Goal: Task Accomplishment & Management: Manage account settings

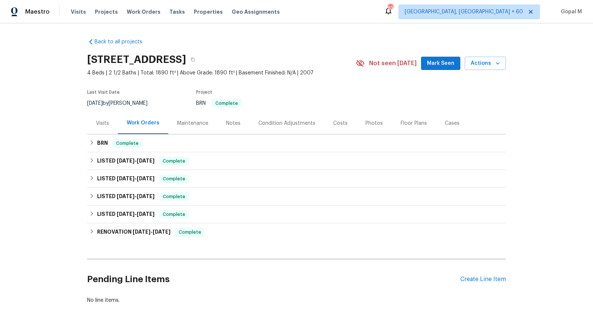
click at [104, 127] on div "Visits" at bounding box center [102, 123] width 31 height 22
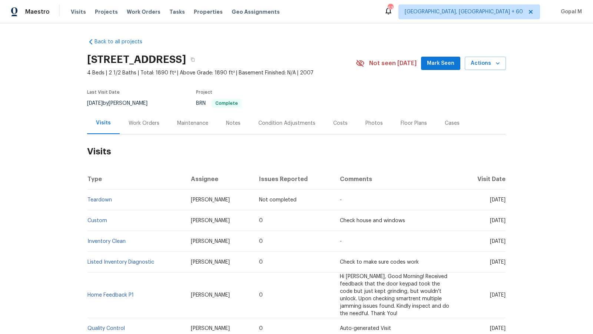
click at [150, 122] on div "Work Orders" at bounding box center [144, 123] width 31 height 7
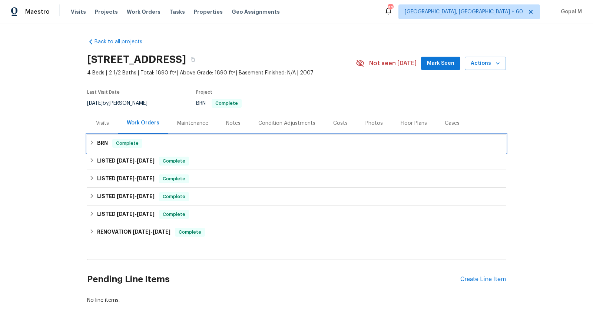
click at [183, 142] on div "BRN Complete" at bounding box center [296, 143] width 414 height 9
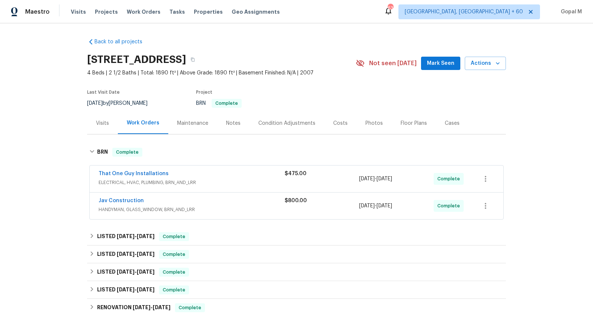
click at [255, 170] on div "That One Guy Installations" at bounding box center [192, 174] width 186 height 9
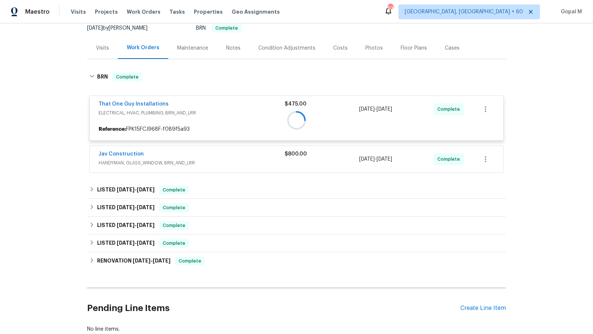
scroll to position [83, 0]
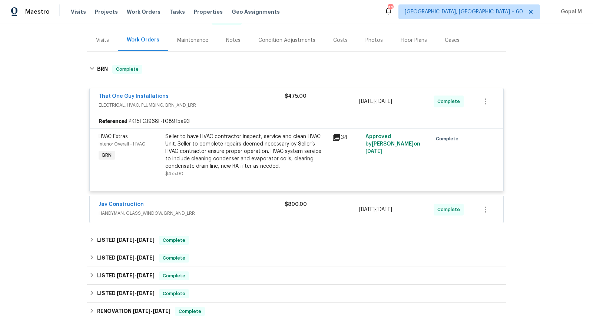
click at [246, 204] on div "Jav Construction" at bounding box center [192, 205] width 186 height 9
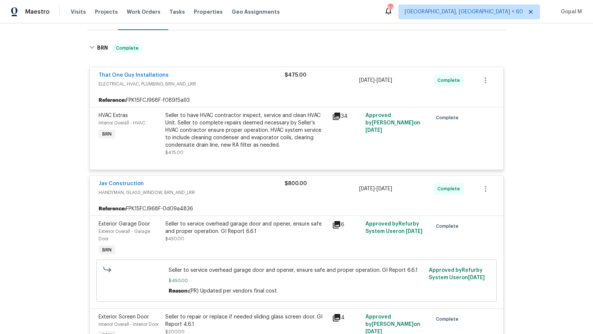
scroll to position [103, 0]
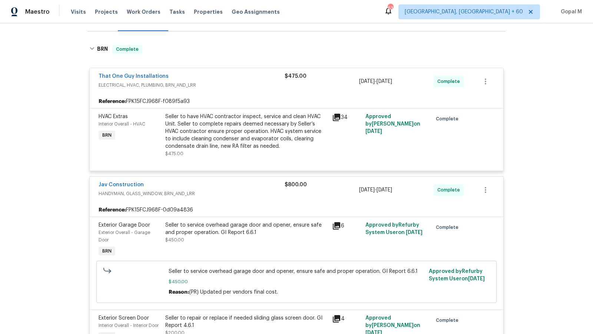
click at [246, 190] on span "HANDYMAN, GLASS_WINDOW, BRN_AND_LRR" at bounding box center [192, 193] width 186 height 7
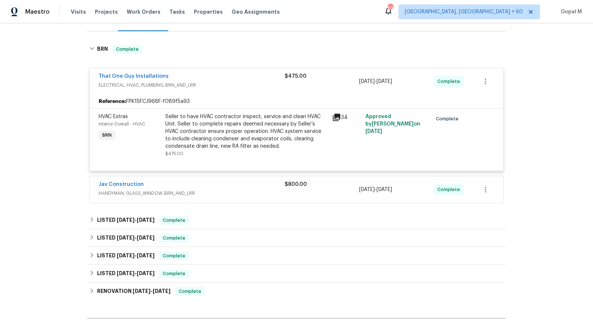
click at [243, 86] on span "ELECTRICAL, HVAC, PLUMBING, BRN_AND_LRR" at bounding box center [192, 85] width 186 height 7
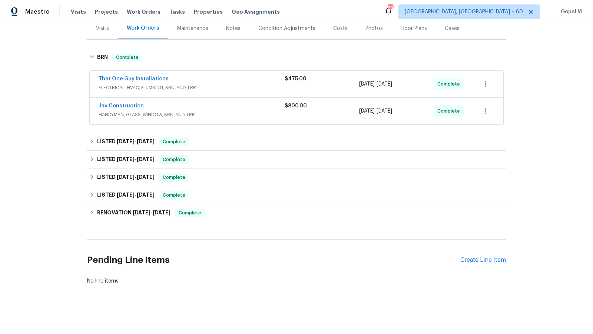
scroll to position [94, 0]
click at [474, 257] on div "Create Line Item" at bounding box center [483, 260] width 46 height 7
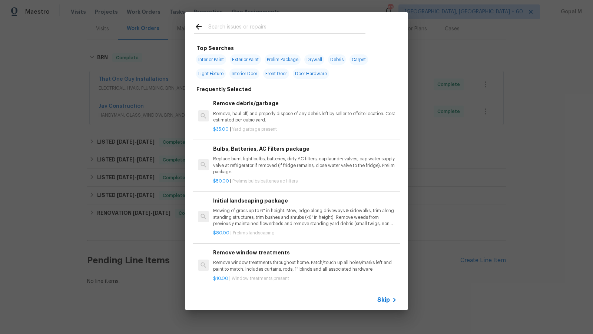
click at [388, 302] on span "Skip" at bounding box center [383, 299] width 13 height 7
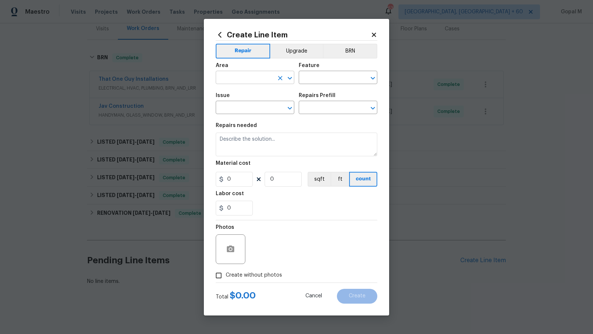
click at [248, 80] on input "text" at bounding box center [245, 78] width 58 height 11
click at [251, 112] on li "Exterior Overall" at bounding box center [255, 107] width 79 height 12
type input "Exterior Overall"
click at [308, 79] on input "text" at bounding box center [328, 78] width 58 height 11
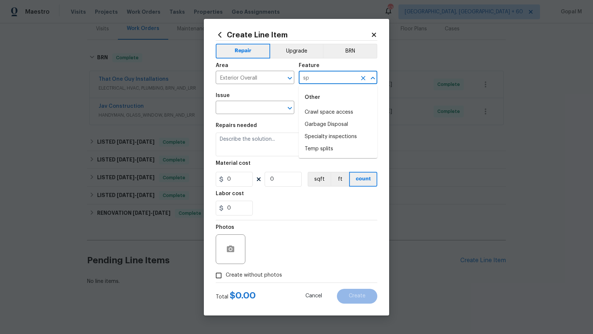
type input "spr"
click at [325, 115] on li "Landscaping" at bounding box center [338, 112] width 79 height 12
type input "Landscaping"
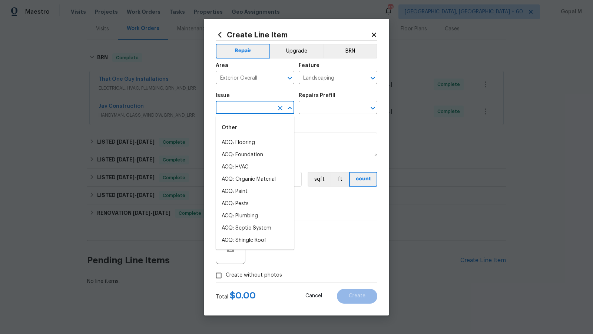
click at [261, 110] on input "text" at bounding box center [245, 108] width 58 height 11
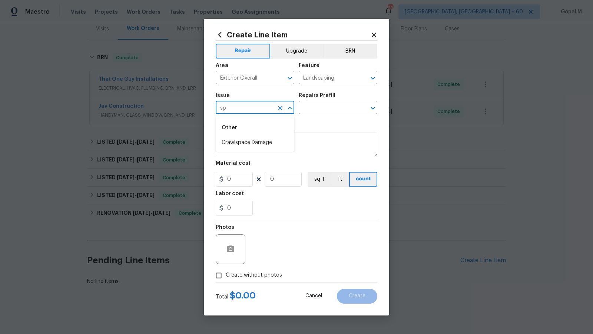
type input "s"
click at [258, 152] on li "Landscaping" at bounding box center [255, 155] width 79 height 12
type input "Landscaping"
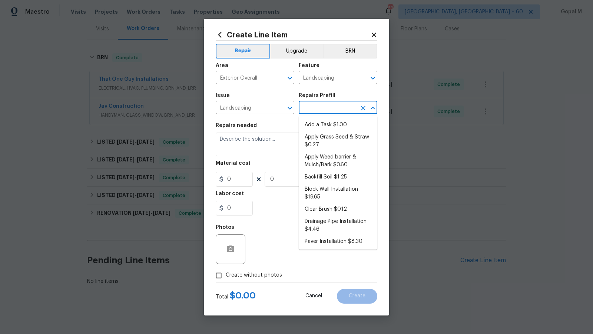
click at [308, 106] on input "text" at bounding box center [328, 108] width 58 height 11
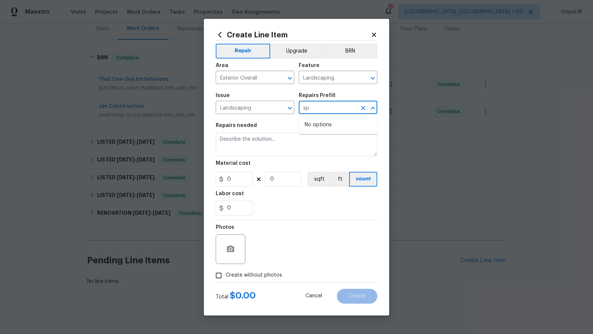
type input "s"
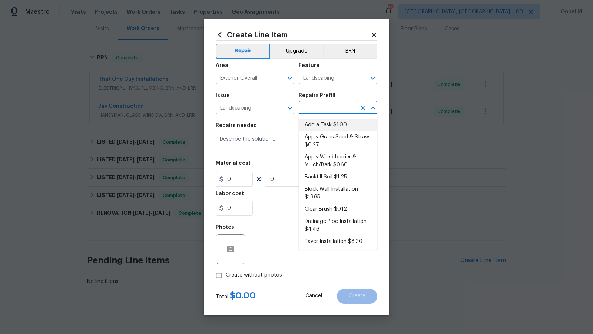
click at [338, 126] on li "Add a Task $1.00" at bounding box center [338, 125] width 79 height 12
type input "Add a Task $1.00"
type textarea "HPM to detail"
type input "1"
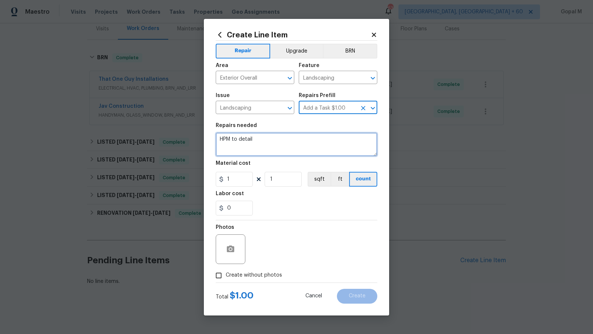
click at [293, 142] on textarea "HPM to detail" at bounding box center [297, 145] width 162 height 24
type textarea "T"
paste textarea "broken sprinkler head under the tree that is spraying water on the house and fo…"
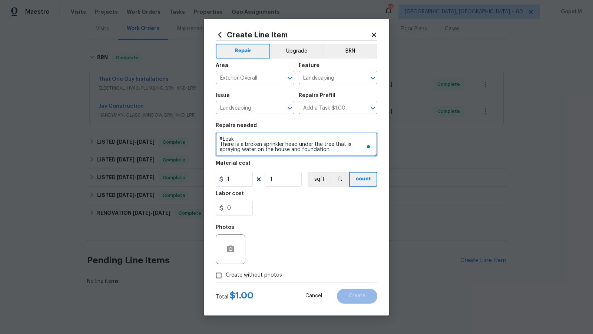
type textarea "#Leak There is a broken sprinkler head under the tree that is spraying water on…"
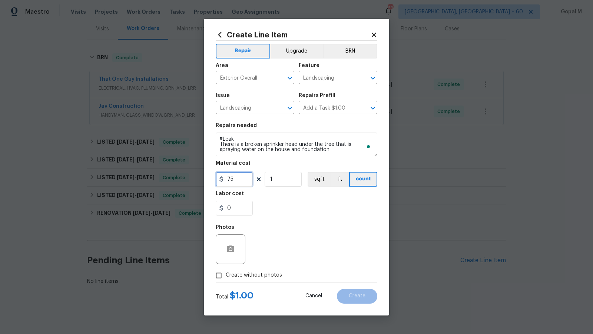
type input "75"
click at [250, 279] on span "Create without photos" at bounding box center [254, 276] width 56 height 8
click at [226, 279] on input "Create without photos" at bounding box center [219, 276] width 14 height 14
checkbox input "true"
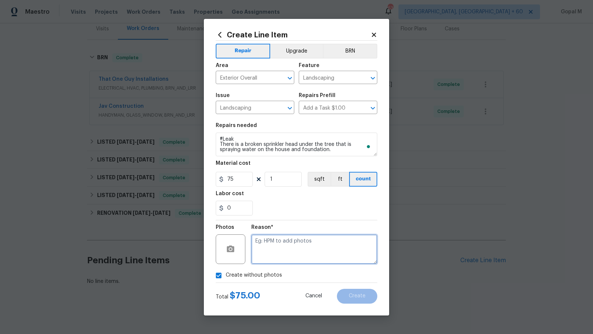
click at [283, 251] on textarea at bounding box center [314, 250] width 126 height 30
type textarea "No photos"
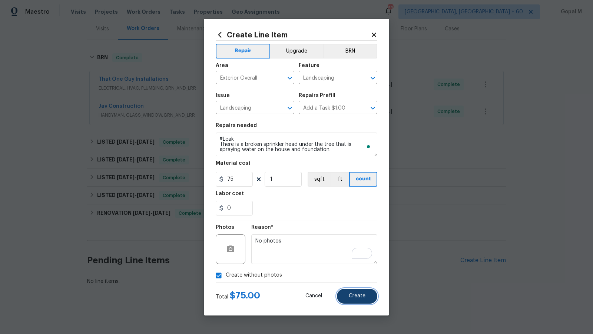
click at [342, 297] on button "Create" at bounding box center [357, 296] width 40 height 15
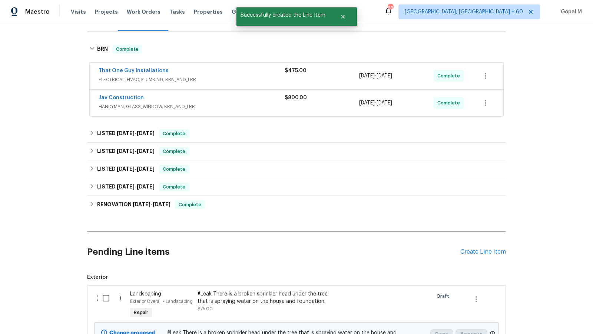
scroll to position [179, 0]
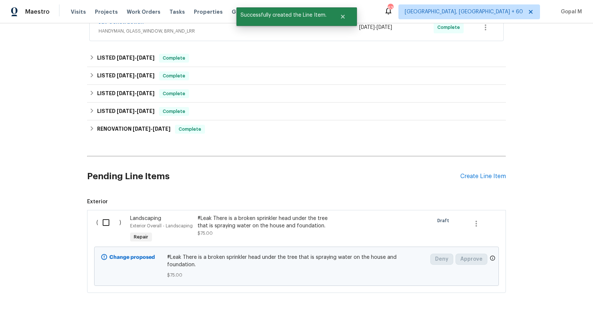
click at [103, 219] on input "checkbox" at bounding box center [108, 223] width 21 height 16
checkbox input "true"
click at [525, 318] on button "Create Work Order" at bounding box center [550, 316] width 61 height 14
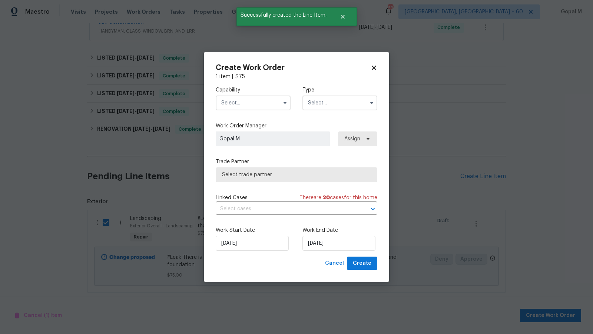
click at [269, 100] on input "text" at bounding box center [253, 103] width 75 height 15
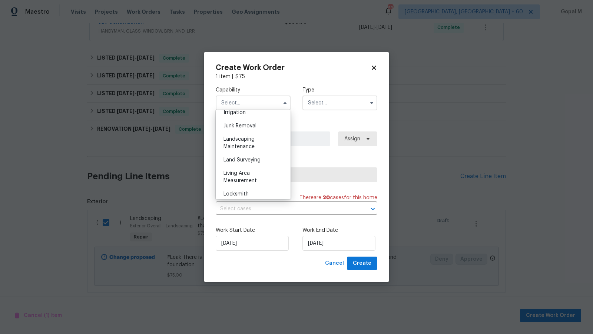
scroll to position [462, 0]
click at [246, 142] on span "Landscaping Maintenance" at bounding box center [238, 147] width 31 height 13
type input "Landscaping Maintenance"
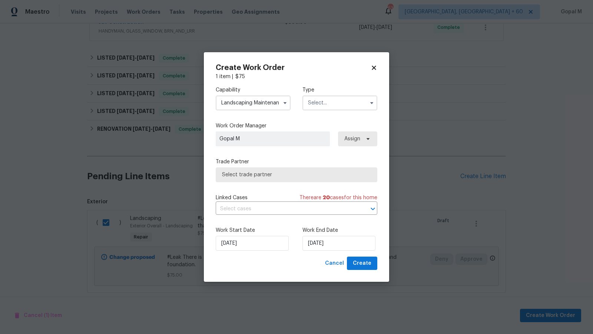
click at [337, 104] on input "text" at bounding box center [339, 103] width 75 height 15
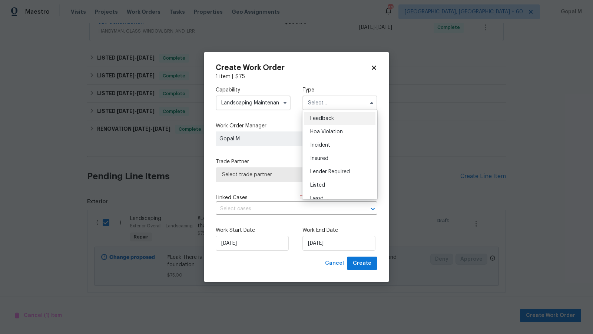
click at [332, 118] on span "Feedback" at bounding box center [322, 118] width 24 height 5
type input "Feedback"
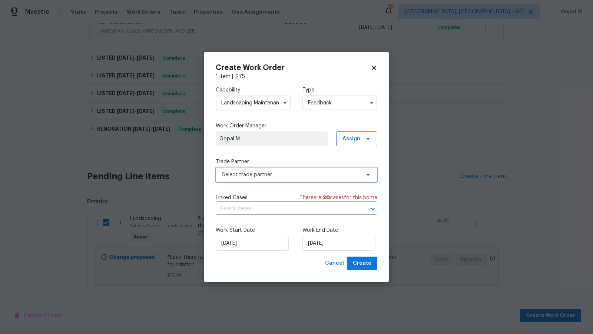
click at [329, 172] on span "Select trade partner" at bounding box center [291, 174] width 138 height 7
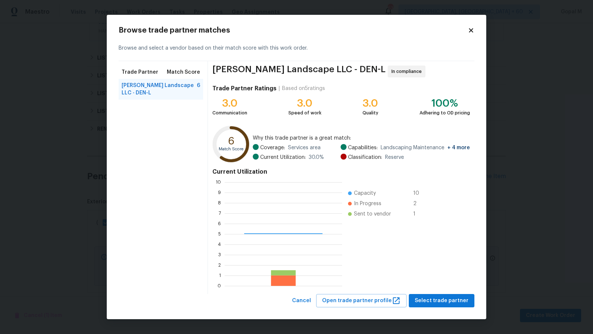
scroll to position [104, 117]
click at [419, 304] on span "Select trade partner" at bounding box center [442, 300] width 54 height 9
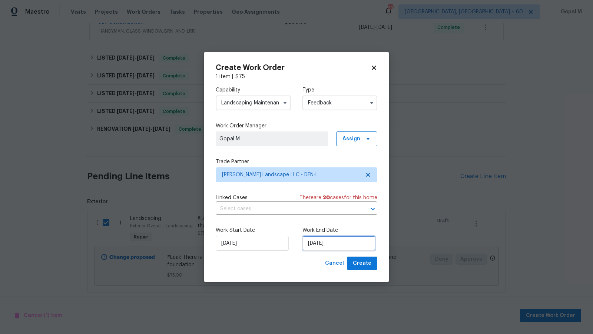
click at [342, 242] on input "[DATE]" at bounding box center [338, 243] width 73 height 15
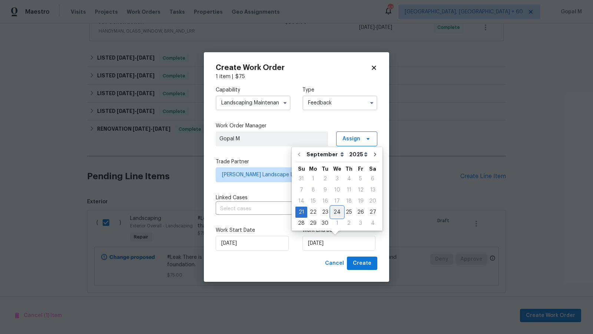
click at [339, 210] on div "24" at bounding box center [337, 212] width 12 height 10
type input "[DATE]"
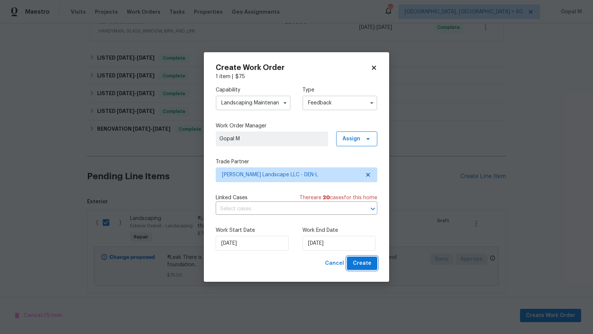
click at [353, 263] on button "Create" at bounding box center [362, 264] width 30 height 14
checkbox input "false"
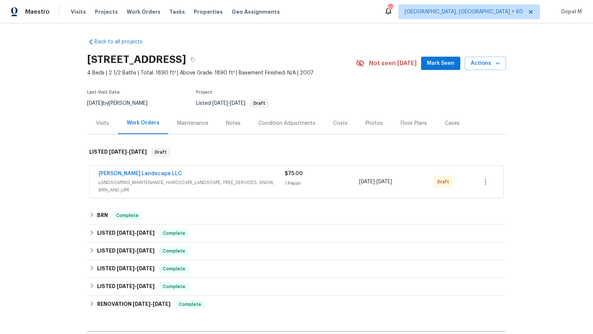
click at [347, 172] on div "$75.00" at bounding box center [322, 173] width 74 height 7
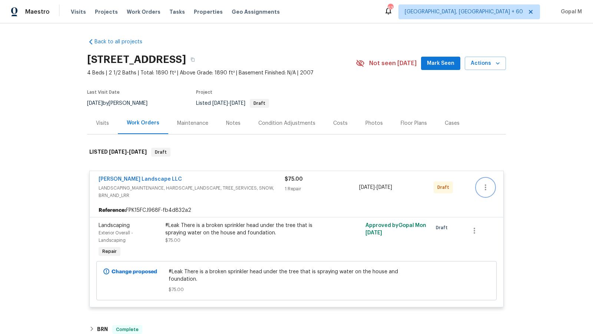
click at [485, 187] on icon "button" at bounding box center [485, 188] width 1 height 6
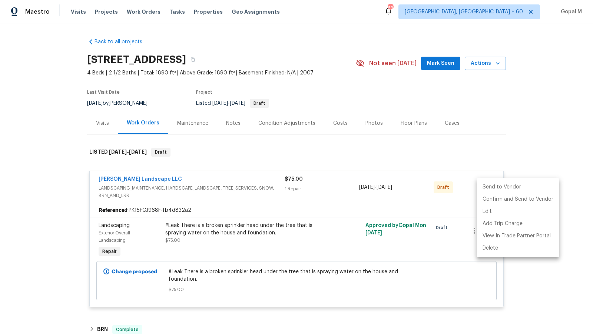
click at [485, 187] on li "Send to Vendor" at bounding box center [518, 187] width 83 height 12
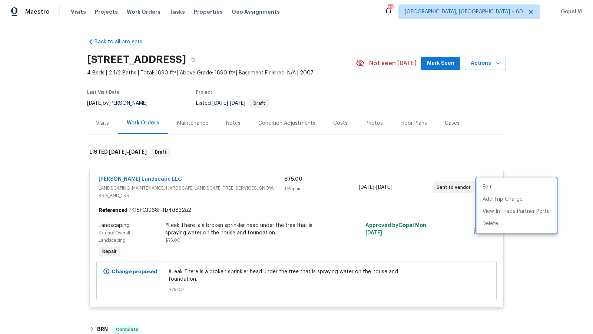
drag, startPoint x: 93, startPoint y: 178, endPoint x: 376, endPoint y: 195, distance: 284.0
click at [376, 195] on div at bounding box center [296, 167] width 593 height 334
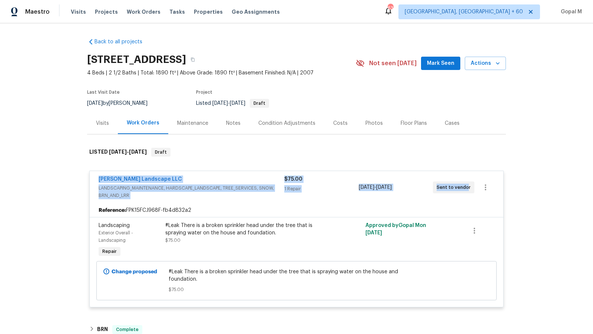
drag, startPoint x: 96, startPoint y: 179, endPoint x: 466, endPoint y: 187, distance: 369.9
click at [466, 187] on div "Dalia Landscape LLC LANDSCAPING_MAINTENANCE, HARDSCAPE_LANDSCAPE, TREE_SERVICES…" at bounding box center [297, 187] width 414 height 33
copy div "Dalia Landscape LLC LANDSCAPING_MAINTENANCE, HARDSCAPE_LANDSCAPE, TREE_SERVICES…"
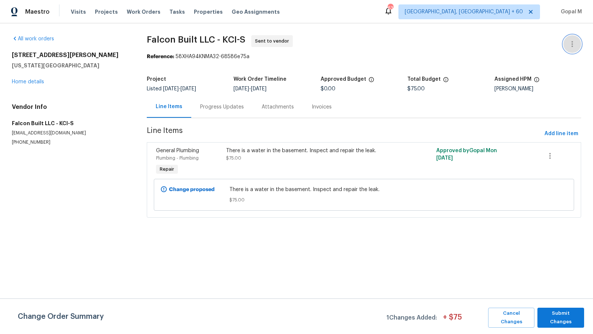
click at [571, 45] on icon "button" at bounding box center [572, 44] width 9 height 9
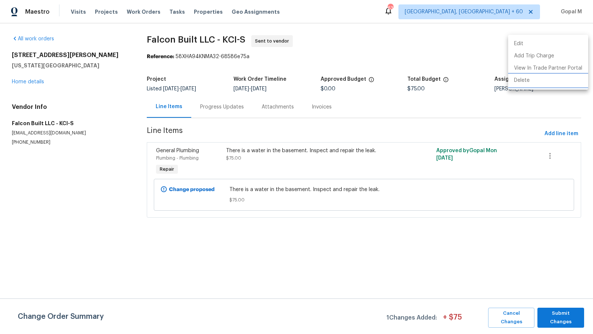
click at [529, 83] on li "Delete" at bounding box center [548, 80] width 80 height 12
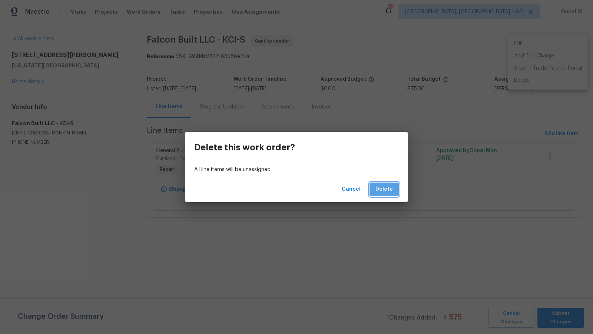
click at [386, 193] on span "Delete" at bounding box center [383, 189] width 17 height 9
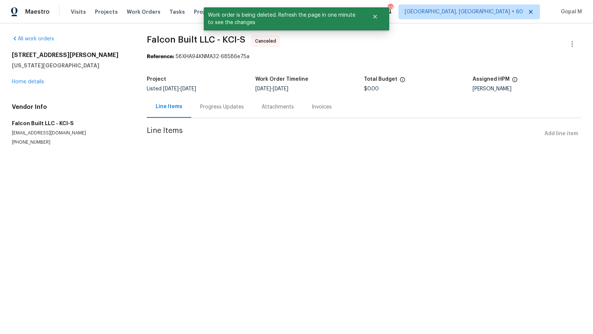
click at [37, 84] on div "2805 Shearer Rd Kansas City, KS 66106 Home details" at bounding box center [70, 69] width 117 height 34
click at [37, 83] on link "Home details" at bounding box center [28, 81] width 32 height 5
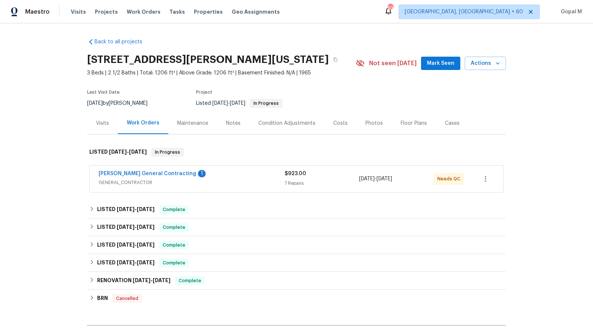
click at [225, 177] on div "Nicholson General Contracting 1" at bounding box center [192, 174] width 186 height 9
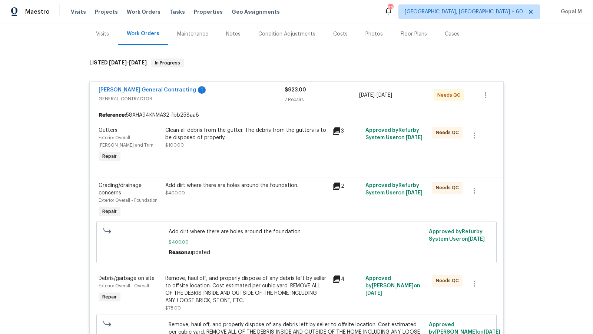
scroll to position [90, 0]
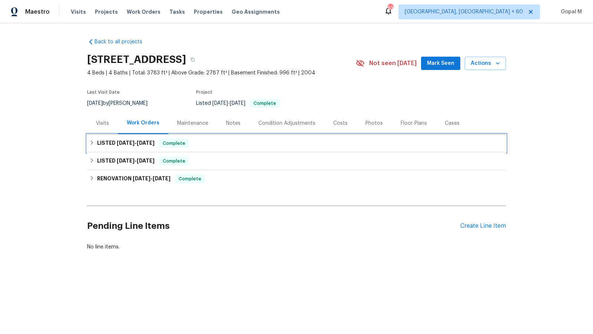
click at [136, 147] on h6 "LISTED 7/29/25 - 9/4/25" at bounding box center [125, 143] width 57 height 9
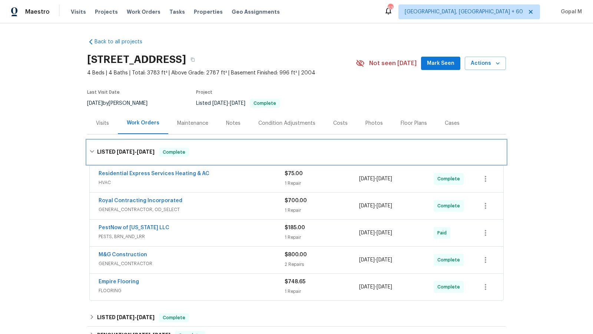
click at [206, 153] on div "LISTED 7/29/25 - 9/4/25 Complete" at bounding box center [296, 152] width 414 height 9
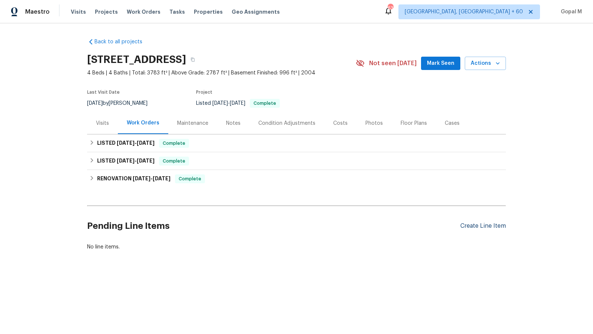
click at [463, 223] on div "Create Line Item" at bounding box center [483, 226] width 46 height 7
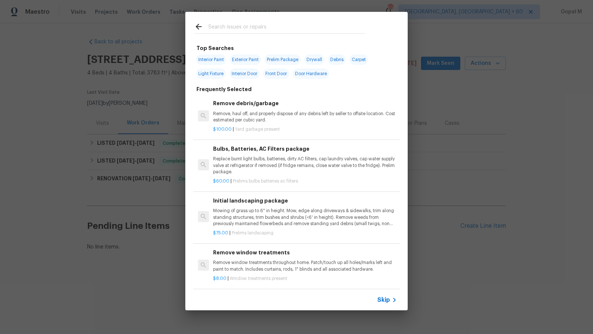
click at [377, 301] on span "Skip" at bounding box center [383, 299] width 13 height 7
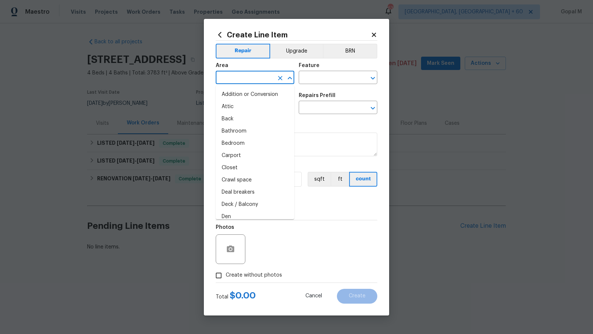
click at [273, 78] on input "text" at bounding box center [245, 78] width 58 height 11
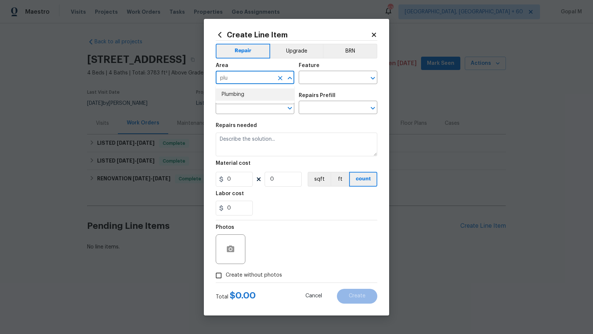
click at [258, 96] on li "Plumbing" at bounding box center [255, 95] width 79 height 12
type input "Plumbing"
click at [321, 75] on input "text" at bounding box center [328, 78] width 58 height 11
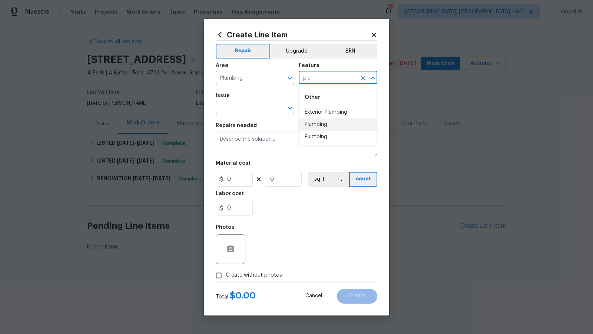
click at [322, 125] on li "Plumbing" at bounding box center [338, 125] width 79 height 12
type input "Plumbing"
click at [231, 111] on input "text" at bounding box center [245, 108] width 58 height 11
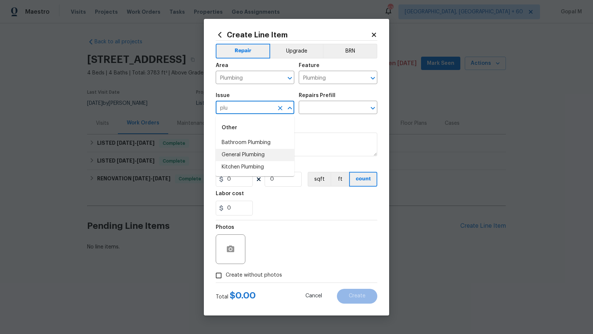
click at [236, 156] on li "General Plumbing" at bounding box center [255, 155] width 79 height 12
type input "General Plumbing"
click at [330, 107] on input "text" at bounding box center [328, 108] width 58 height 11
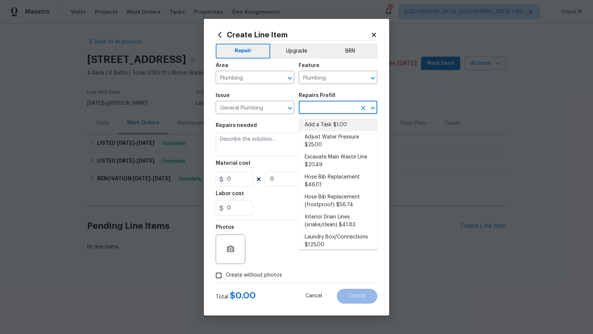
click at [330, 125] on li "Add a Task $1.00" at bounding box center [338, 125] width 79 height 12
type input "Add a Task $1.00"
type textarea "HPM to detail"
type input "1"
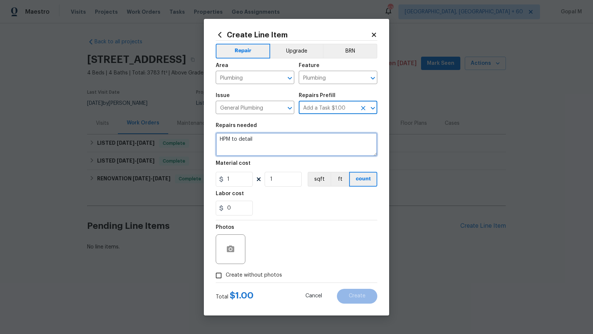
click at [311, 143] on textarea "HPM to detail" at bounding box center [297, 145] width 162 height 24
paste textarea "here is a leak in the kitchen"
type textarea "#Leak There is a leak in the kitchen. Inspect and repair the leak ASAP."
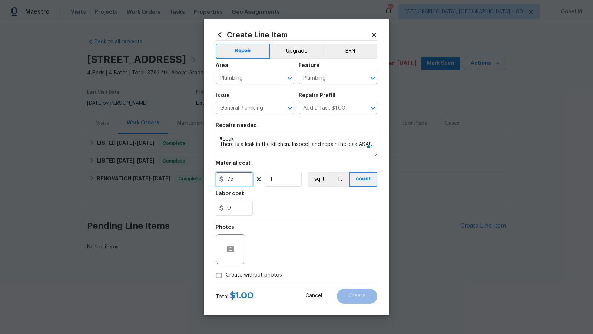
type input "75"
click at [258, 276] on span "Create without photos" at bounding box center [254, 276] width 56 height 8
click at [226, 276] on input "Create without photos" at bounding box center [219, 276] width 14 height 14
checkbox input "true"
click at [314, 232] on div "Reason*" at bounding box center [314, 230] width 126 height 10
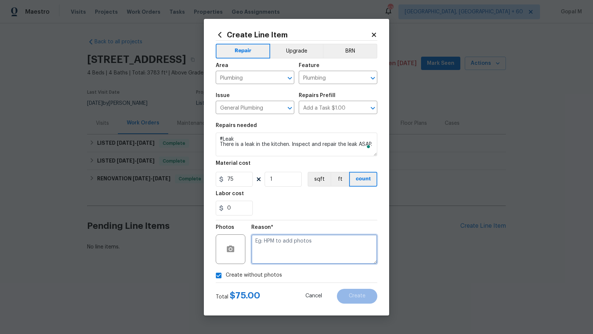
click at [303, 250] on textarea at bounding box center [314, 250] width 126 height 30
type textarea "No photos"
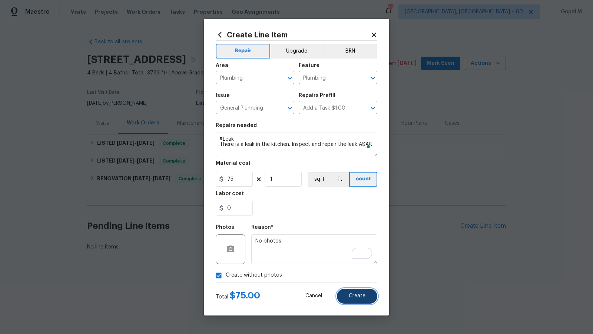
click at [343, 295] on button "Create" at bounding box center [357, 296] width 40 height 15
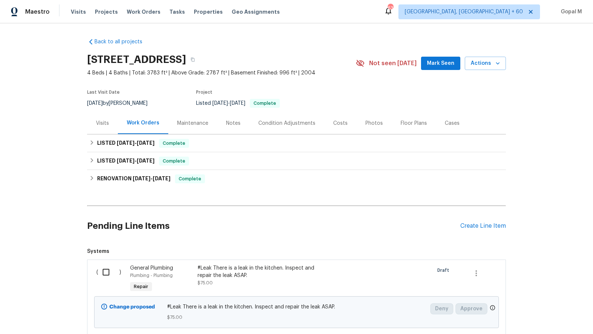
click at [106, 268] on input "checkbox" at bounding box center [108, 273] width 21 height 16
checkbox input "true"
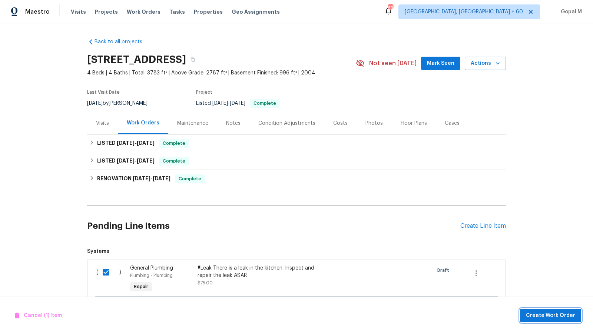
click at [526, 301] on button "Create Work Order" at bounding box center [550, 316] width 61 height 14
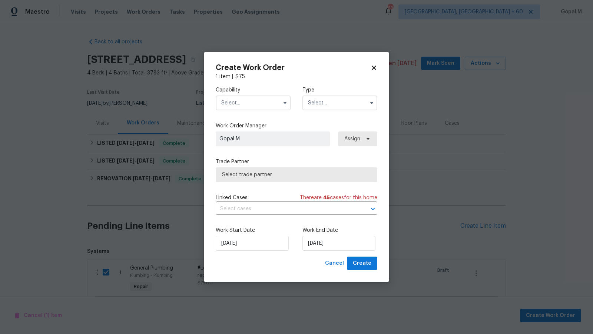
click at [264, 99] on input "text" at bounding box center [253, 103] width 75 height 15
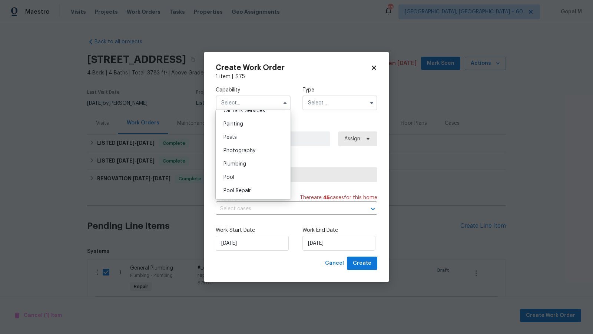
scroll to position [624, 0]
click at [248, 153] on div "Plumbing" at bounding box center [253, 156] width 71 height 13
type input "Plumbing"
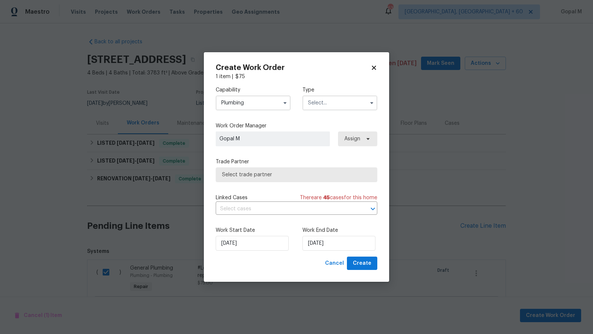
click at [340, 104] on input "text" at bounding box center [339, 103] width 75 height 15
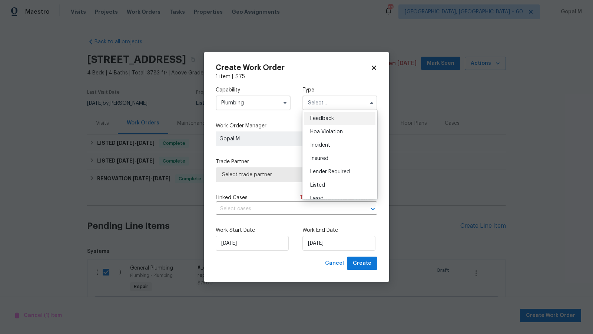
click at [338, 121] on div "Feedback" at bounding box center [339, 118] width 71 height 13
type input "Feedback"
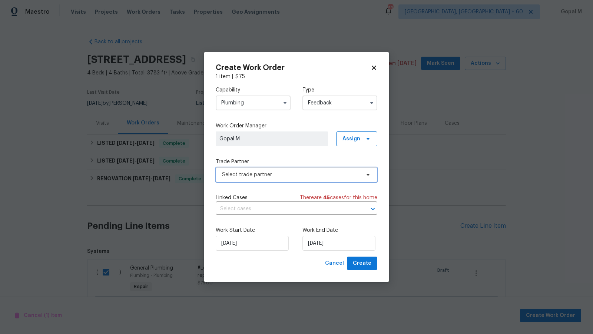
click at [332, 173] on span "Select trade partner" at bounding box center [291, 174] width 138 height 7
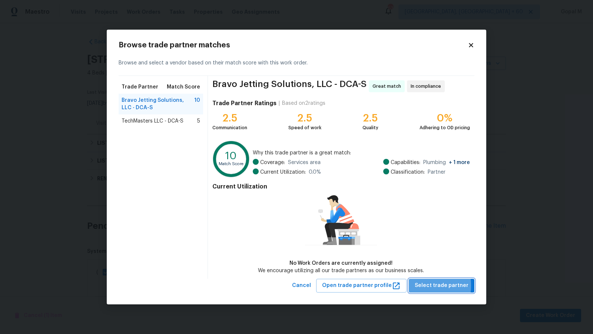
click at [417, 286] on button "Select trade partner" at bounding box center [442, 286] width 66 height 14
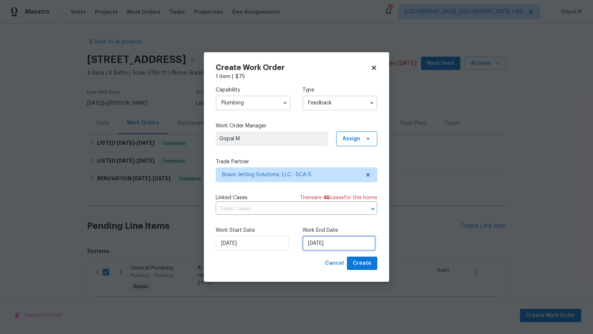
click at [348, 244] on input "[DATE]" at bounding box center [338, 243] width 73 height 15
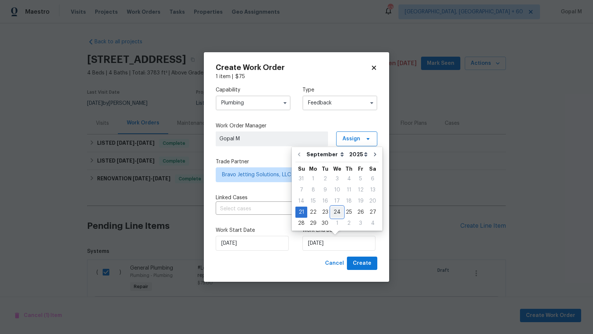
click at [335, 214] on div "24" at bounding box center [337, 212] width 12 height 10
type input "[DATE]"
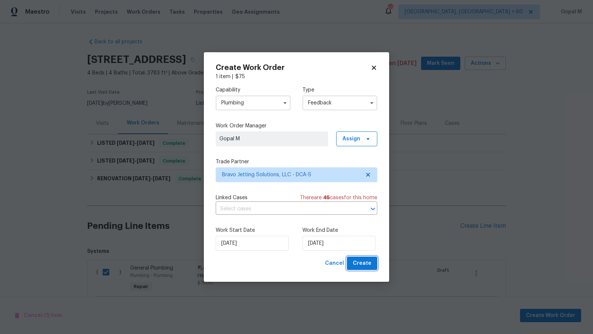
click at [352, 263] on button "Create" at bounding box center [362, 264] width 30 height 14
checkbox input "false"
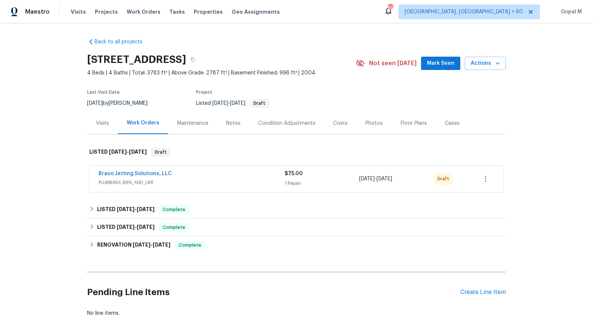
click at [333, 180] on div "1 Repair" at bounding box center [322, 183] width 74 height 7
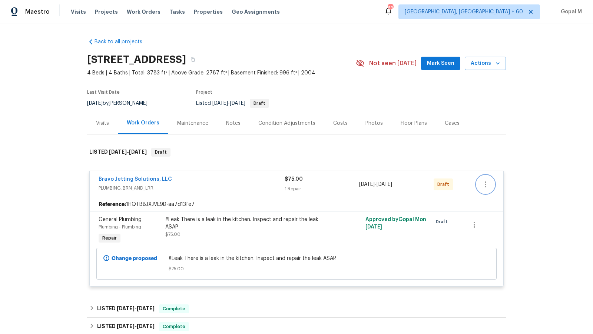
click at [482, 185] on icon "button" at bounding box center [485, 184] width 9 height 9
click at [482, 185] on li "Send to Vendor" at bounding box center [518, 184] width 83 height 12
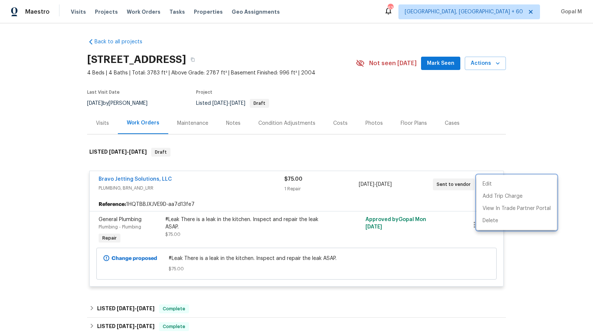
click at [93, 180] on div at bounding box center [296, 167] width 593 height 334
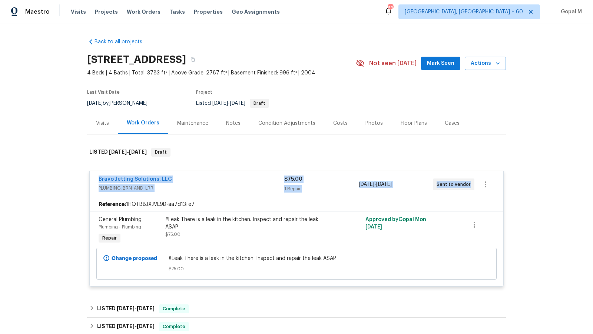
drag, startPoint x: 96, startPoint y: 180, endPoint x: 474, endPoint y: 187, distance: 377.7
click at [474, 187] on div "Bravo Jetting Solutions, LLC PLUMBING, BRN_AND_LRR $75.00 1 Repair 9/21/2025 - …" at bounding box center [297, 184] width 414 height 27
copy div "Bravo Jetting Solutions, LLC PLUMBING, BRN_AND_LRR $75.00 1 Repair 9/21/2025 - …"
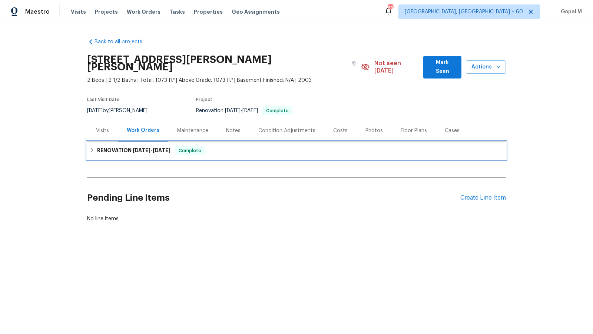
click at [351, 146] on div "RENOVATION [DATE] - [DATE] Complete" at bounding box center [296, 150] width 414 height 9
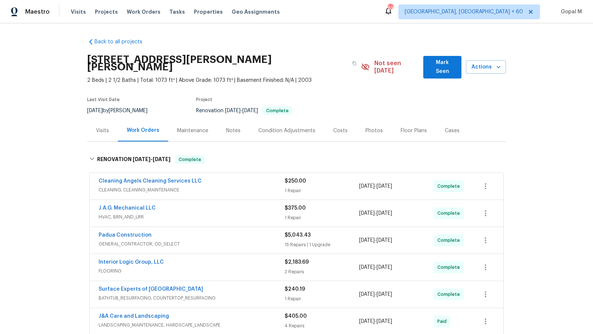
click at [336, 187] on div "1 Repair" at bounding box center [322, 190] width 74 height 7
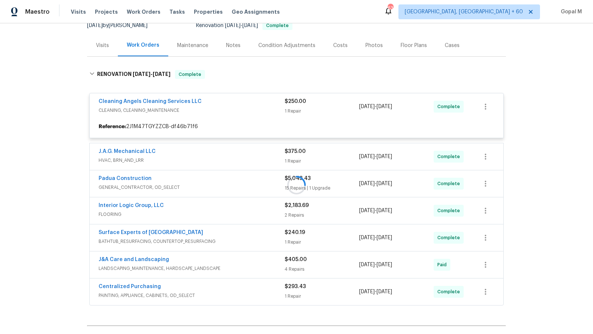
scroll to position [87, 0]
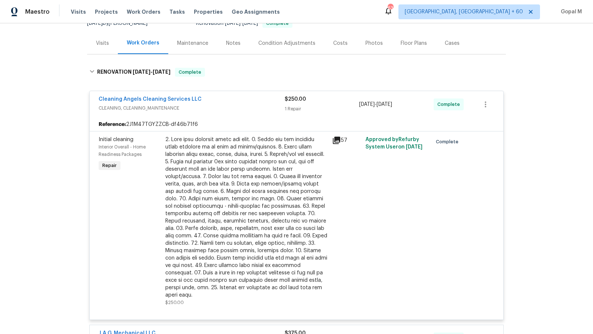
click at [243, 163] on div at bounding box center [246, 217] width 162 height 163
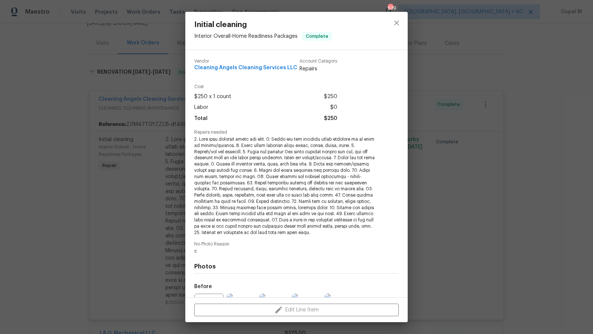
scroll to position [82, 0]
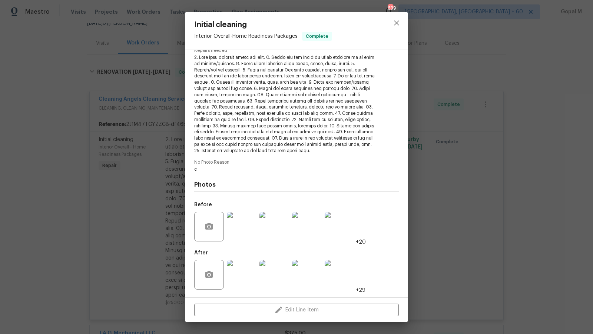
click at [239, 228] on img at bounding box center [242, 227] width 30 height 30
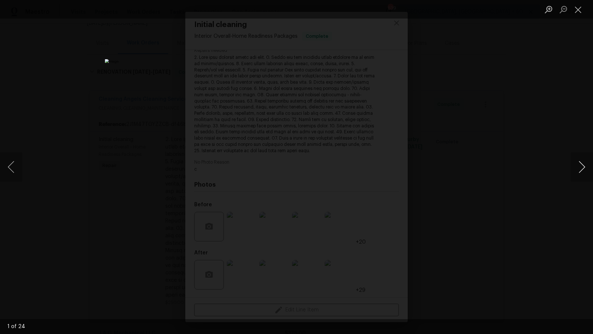
click at [579, 162] on button "Next image" at bounding box center [582, 167] width 22 height 30
click at [578, 168] on button "Next image" at bounding box center [582, 167] width 22 height 30
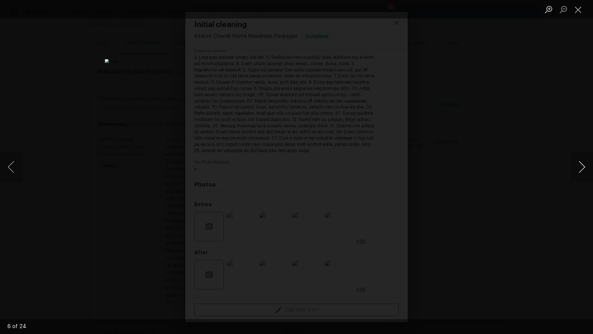
click at [580, 169] on button "Next image" at bounding box center [582, 167] width 22 height 30
click at [580, 170] on button "Next image" at bounding box center [582, 167] width 22 height 30
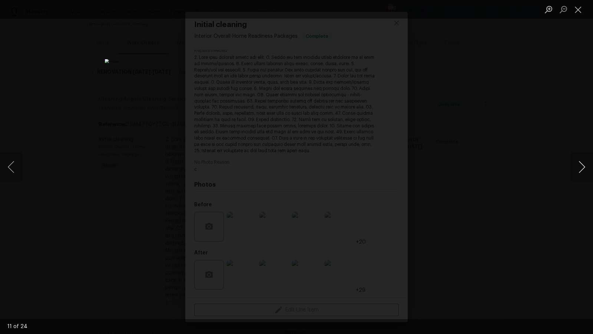
click at [580, 170] on button "Next image" at bounding box center [582, 167] width 22 height 30
click at [581, 170] on button "Next image" at bounding box center [582, 167] width 22 height 30
click at [581, 171] on button "Next image" at bounding box center [582, 167] width 22 height 30
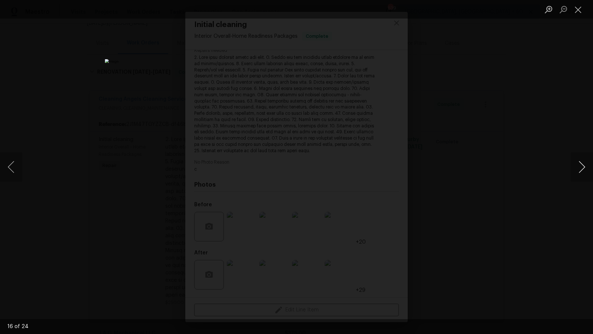
click at [581, 171] on button "Next image" at bounding box center [582, 167] width 22 height 30
click at [18, 160] on button "Previous image" at bounding box center [11, 167] width 22 height 30
click at [579, 164] on button "Next image" at bounding box center [582, 167] width 22 height 30
click at [578, 163] on button "Next image" at bounding box center [582, 167] width 22 height 30
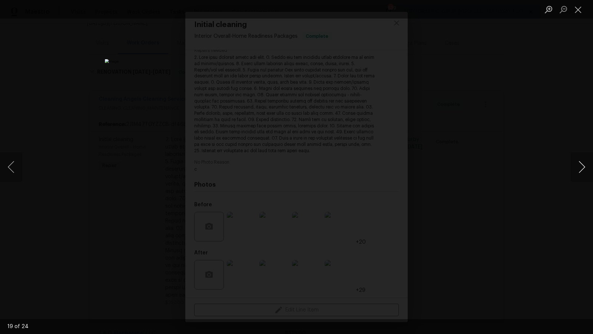
click at [578, 163] on button "Next image" at bounding box center [582, 167] width 22 height 30
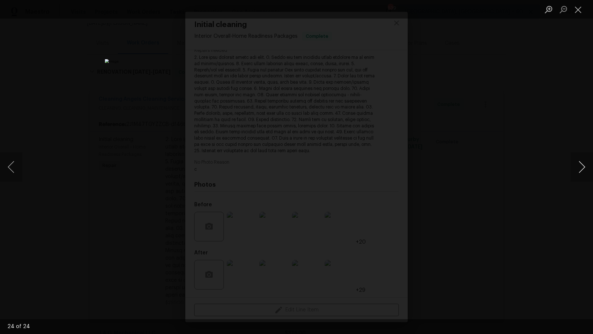
click at [578, 163] on button "Next image" at bounding box center [582, 167] width 22 height 30
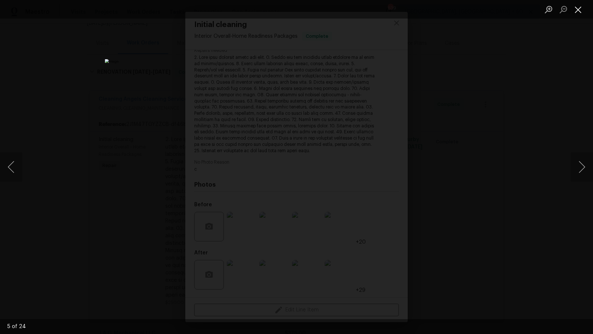
click at [575, 9] on button "Close lightbox" at bounding box center [578, 9] width 15 height 13
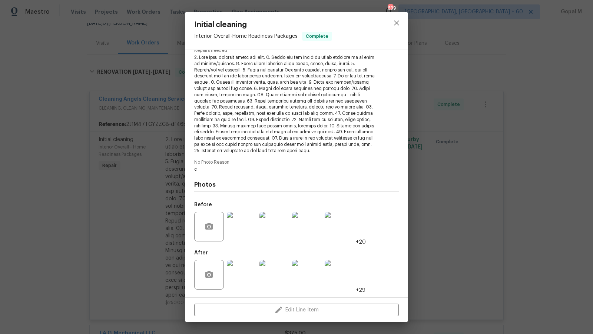
click at [445, 184] on div "Initial cleaning Interior Overall - Home Readiness Packages Complete Vendor Cle…" at bounding box center [296, 167] width 593 height 334
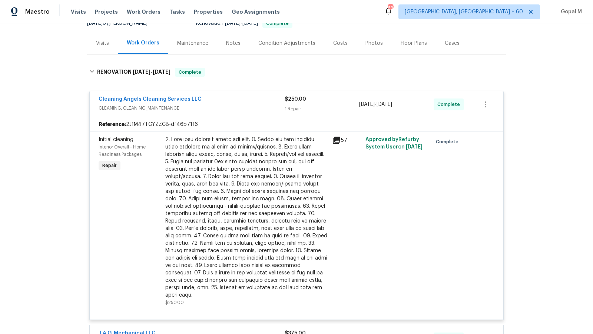
click at [282, 165] on div at bounding box center [246, 217] width 162 height 163
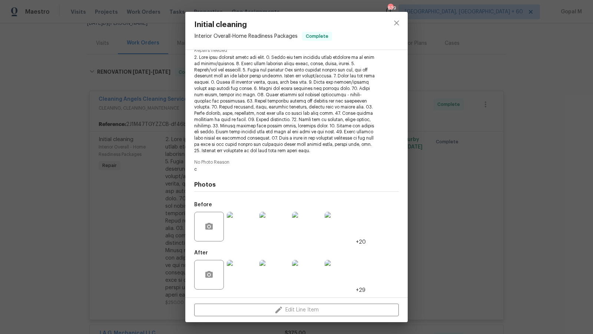
click at [242, 275] on img at bounding box center [242, 275] width 30 height 30
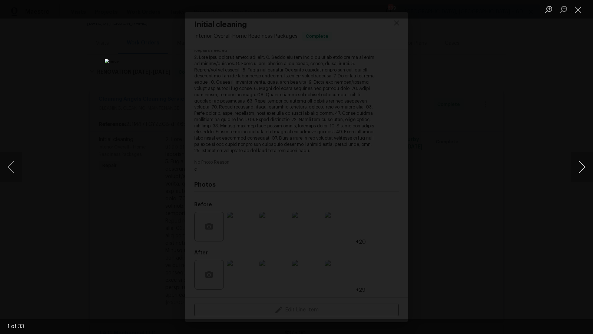
click at [582, 164] on button "Next image" at bounding box center [582, 167] width 22 height 30
click at [583, 165] on button "Next image" at bounding box center [582, 167] width 22 height 30
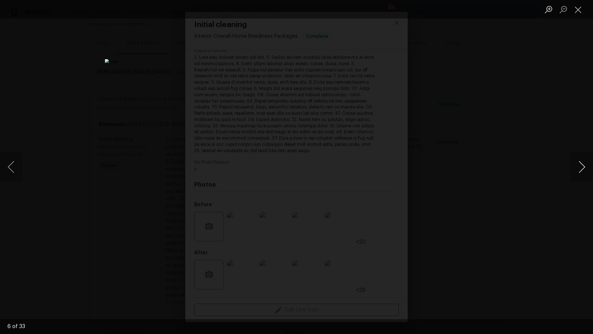
click at [583, 165] on button "Next image" at bounding box center [582, 167] width 22 height 30
click at [9, 173] on button "Previous image" at bounding box center [11, 167] width 22 height 30
click at [578, 163] on button "Next image" at bounding box center [582, 167] width 22 height 30
click at [579, 163] on button "Next image" at bounding box center [582, 167] width 22 height 30
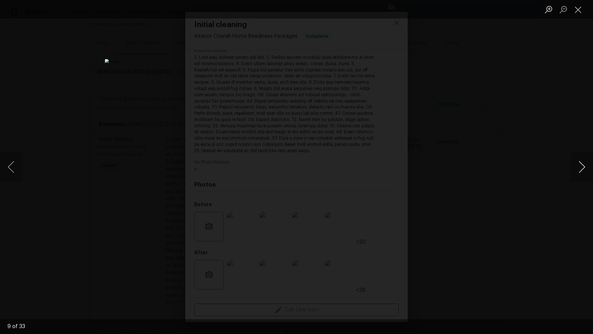
click at [579, 163] on button "Next image" at bounding box center [582, 167] width 22 height 30
click at [578, 163] on button "Next image" at bounding box center [582, 167] width 22 height 30
click at [578, 164] on button "Next image" at bounding box center [582, 167] width 22 height 30
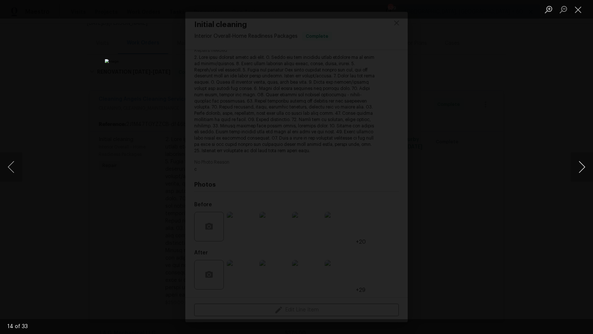
click at [578, 164] on button "Next image" at bounding box center [582, 167] width 22 height 30
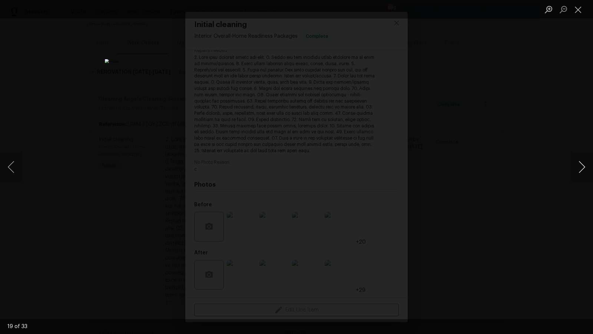
click at [578, 164] on button "Next image" at bounding box center [582, 167] width 22 height 30
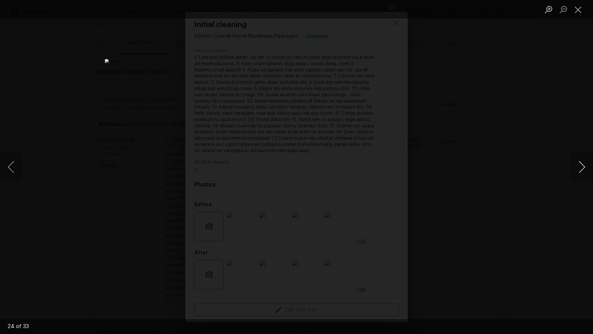
click at [578, 164] on button "Next image" at bounding box center [582, 167] width 22 height 30
click at [578, 165] on button "Next image" at bounding box center [582, 167] width 22 height 30
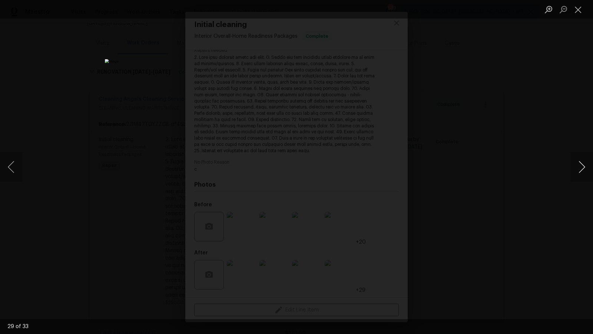
click at [578, 165] on button "Next image" at bounding box center [582, 167] width 22 height 30
click at [578, 164] on button "Next image" at bounding box center [582, 167] width 22 height 30
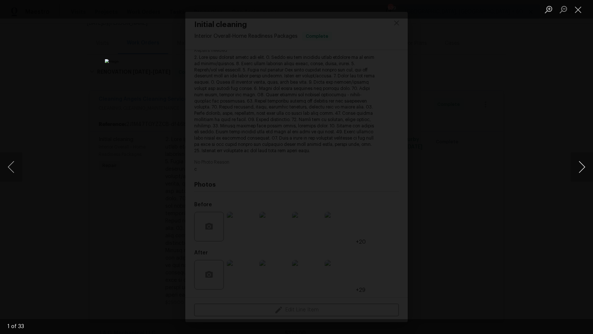
click at [578, 164] on button "Next image" at bounding box center [582, 167] width 22 height 30
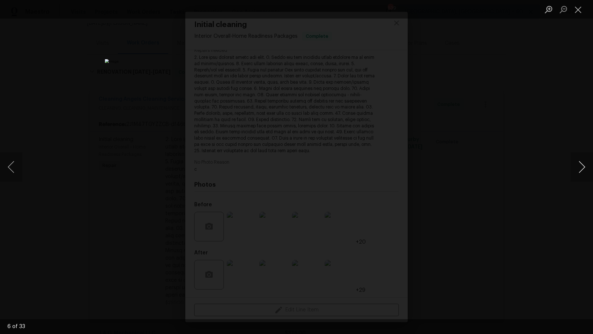
click at [578, 164] on button "Next image" at bounding box center [582, 167] width 22 height 30
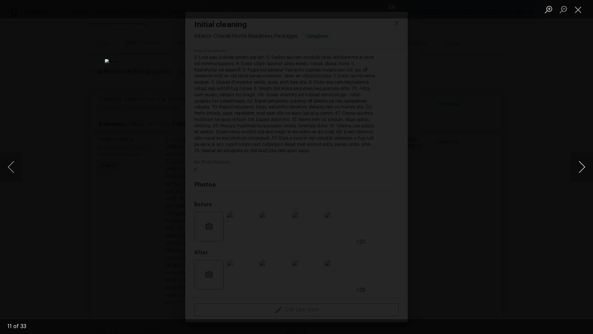
click at [578, 164] on button "Next image" at bounding box center [582, 167] width 22 height 30
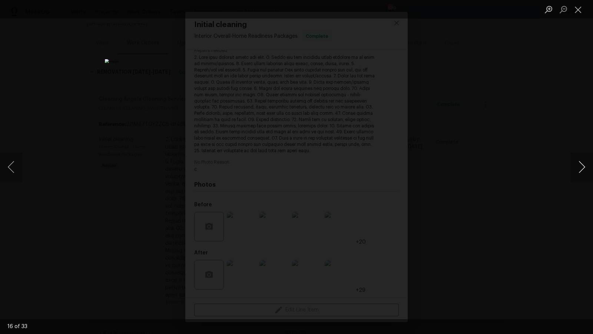
click at [578, 164] on button "Next image" at bounding box center [582, 167] width 22 height 30
click at [577, 9] on button "Close lightbox" at bounding box center [578, 9] width 15 height 13
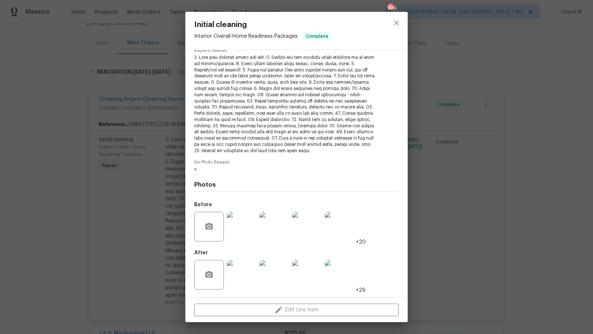
click at [514, 99] on div "Initial cleaning Interior Overall - Home Readiness Packages Complete Vendor Cle…" at bounding box center [296, 167] width 593 height 334
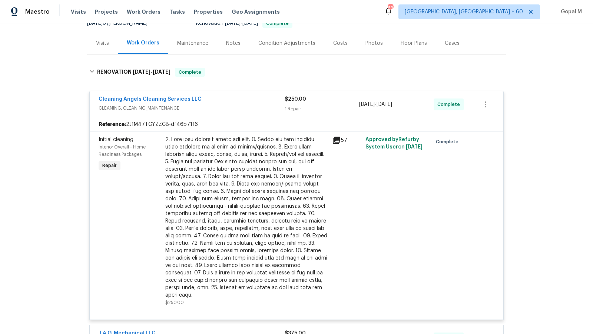
click at [333, 106] on div "Cleaning Angels Cleaning Services LLC CLEANING, CLEANING_MAINTENANCE $250.00 1 …" at bounding box center [297, 104] width 414 height 27
click at [262, 104] on span "CLEANING, CLEANING_MAINTENANCE" at bounding box center [192, 107] width 186 height 7
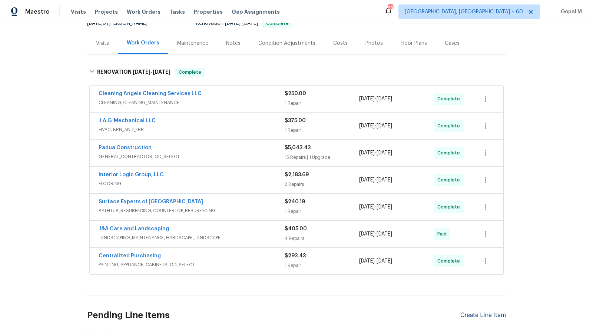
click at [471, 312] on div "Create Line Item" at bounding box center [483, 315] width 46 height 7
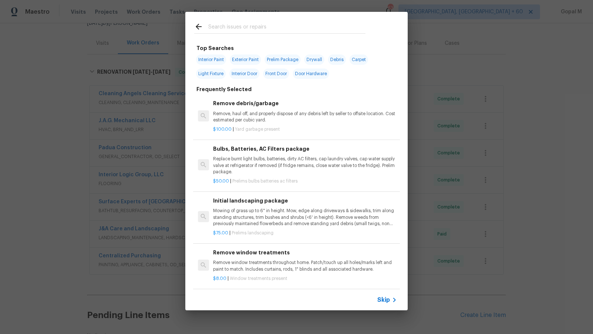
click at [387, 295] on div "Skip" at bounding box center [296, 300] width 222 height 21
click at [382, 300] on span "Skip" at bounding box center [383, 299] width 13 height 7
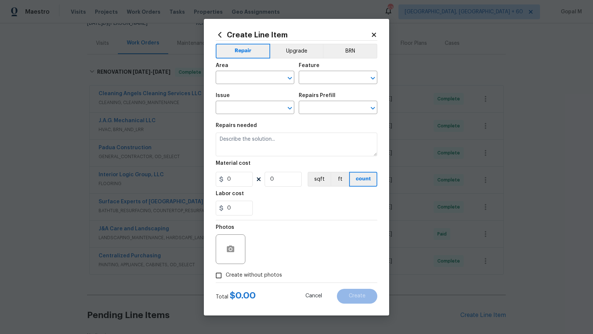
click at [264, 85] on span "Area ​" at bounding box center [255, 74] width 79 height 30
click at [264, 78] on input "text" at bounding box center [245, 78] width 58 height 11
click at [257, 93] on li "Plumbing" at bounding box center [255, 95] width 79 height 12
type input "Plumbing"
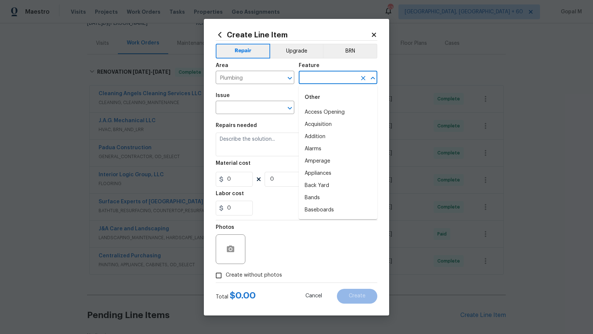
click at [338, 79] on input "text" at bounding box center [328, 78] width 58 height 11
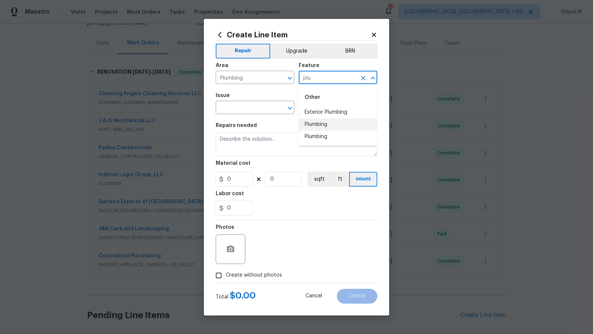
click at [325, 126] on li "Plumbing" at bounding box center [338, 125] width 79 height 12
type input "Plumbing"
click at [257, 108] on input "text" at bounding box center [245, 108] width 58 height 11
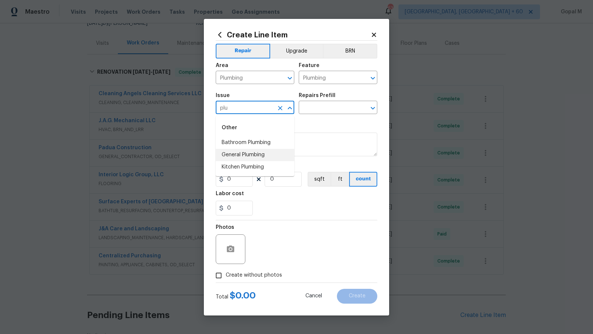
click at [259, 153] on li "General Plumbing" at bounding box center [255, 155] width 79 height 12
type input "General Plumbing"
click at [330, 112] on input "text" at bounding box center [328, 108] width 58 height 11
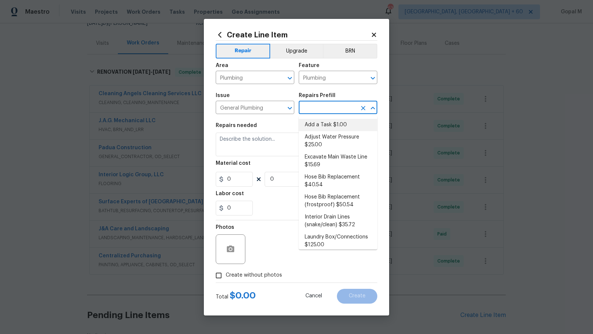
click at [333, 127] on li "Add a Task $1.00" at bounding box center [338, 125] width 79 height 12
type input "Add a Task $1.00"
type textarea "HPM to detail"
type input "1"
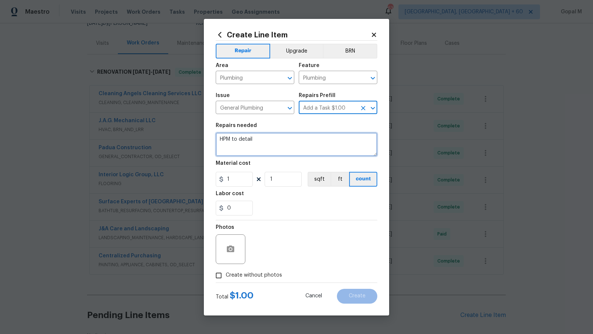
click at [308, 147] on textarea "HPM to detail" at bounding box center [297, 145] width 162 height 24
paste textarea "Upstairs drain pipe is leaking in guest bedroom."
type textarea "The upstairs drain pipe is leaking in the guest bedroom. Inspect and repair the…"
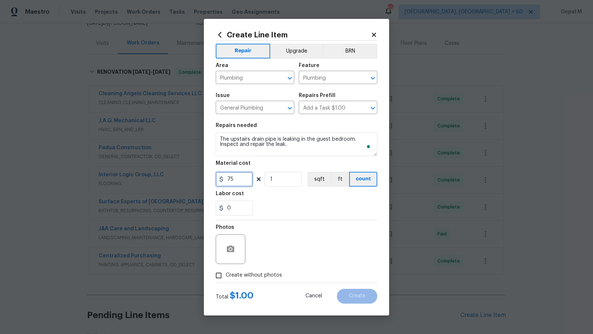
type input "75"
click at [220, 275] on input "Create without photos" at bounding box center [219, 276] width 14 height 14
checkbox input "true"
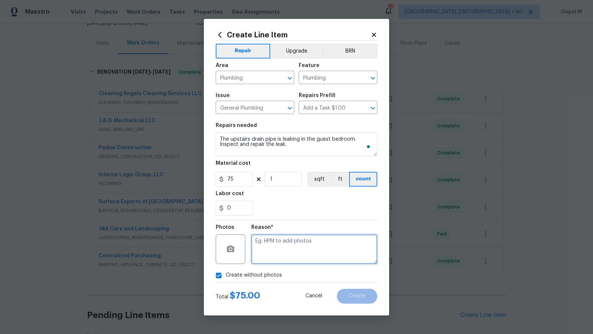
click at [308, 240] on textarea at bounding box center [314, 250] width 126 height 30
type textarea "No photos"
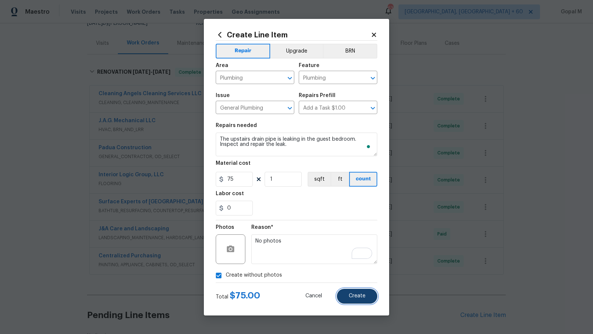
click at [344, 295] on button "Create" at bounding box center [357, 296] width 40 height 15
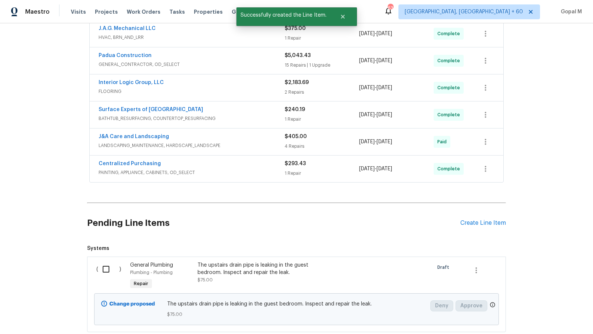
scroll to position [217, 0]
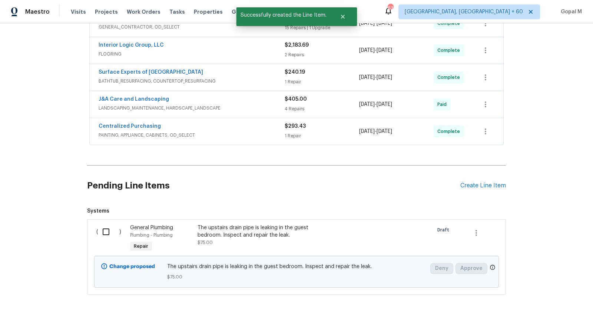
click at [110, 225] on input "checkbox" at bounding box center [108, 232] width 21 height 16
checkbox input "true"
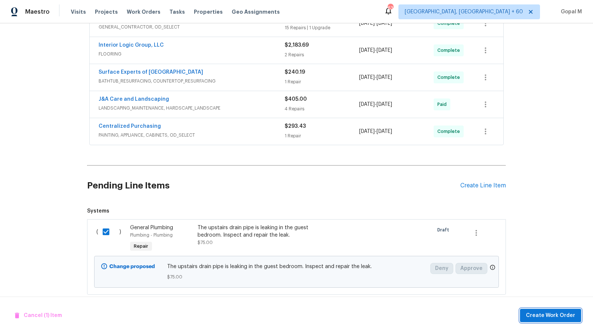
click at [526, 315] on button "Create Work Order" at bounding box center [550, 316] width 61 height 14
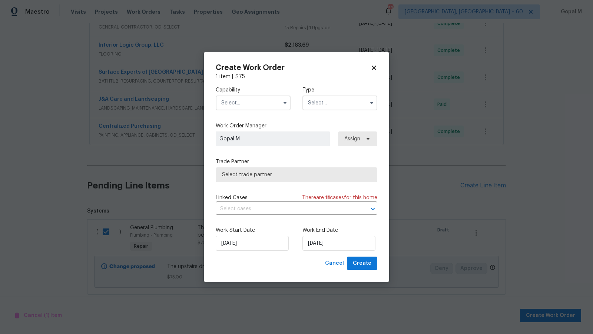
click at [263, 103] on input "text" at bounding box center [253, 103] width 75 height 15
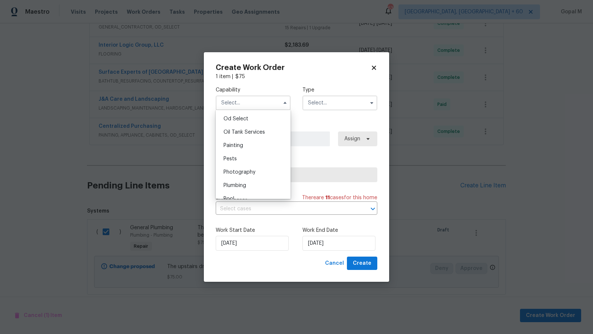
scroll to position [606, 0]
click at [264, 175] on div "Plumbing" at bounding box center [253, 174] width 71 height 13
type input "Plumbing"
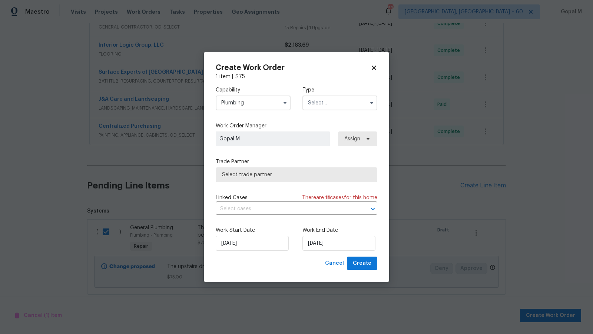
click at [332, 105] on input "text" at bounding box center [339, 103] width 75 height 15
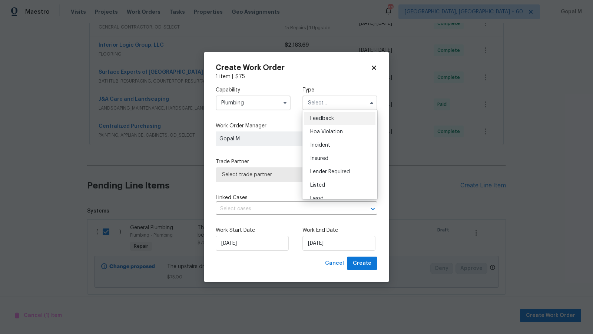
click at [345, 117] on div "Feedback" at bounding box center [339, 118] width 71 height 13
type input "Feedback"
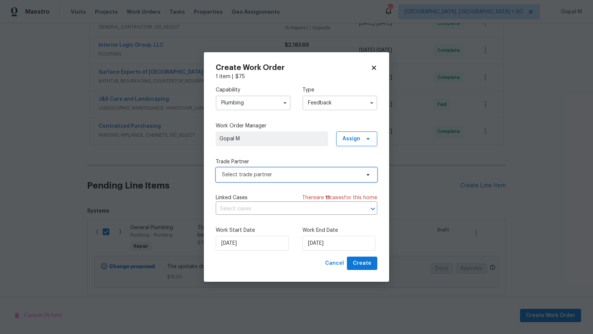
click at [317, 173] on span "Select trade partner" at bounding box center [291, 174] width 138 height 7
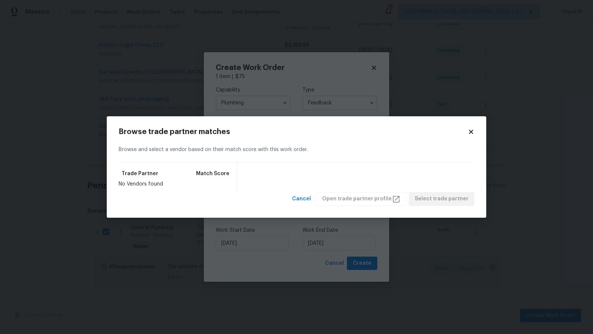
click at [471, 135] on icon at bounding box center [471, 132] width 7 height 7
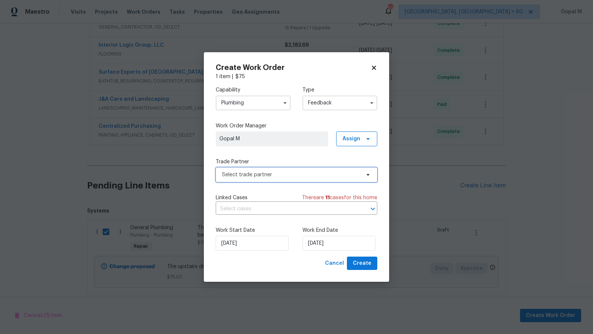
click at [294, 175] on span "Select trade partner" at bounding box center [291, 174] width 138 height 7
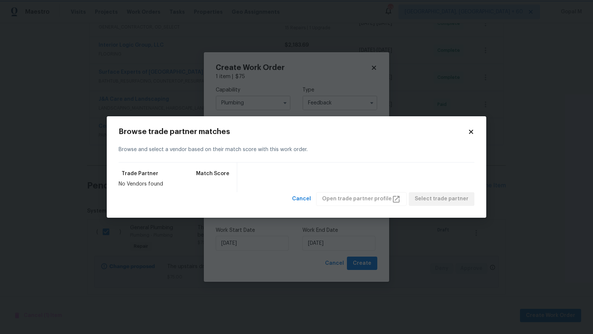
click at [283, 84] on body "Maestro Visits Projects Work Orders Tasks Properties Geo Assignments 639 Albuqu…" at bounding box center [296, 167] width 593 height 334
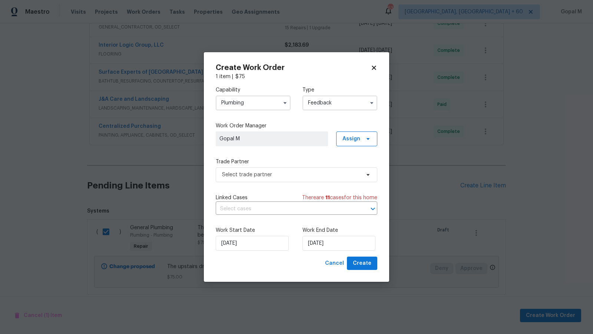
click at [246, 107] on input "Plumbing" at bounding box center [253, 103] width 75 height 15
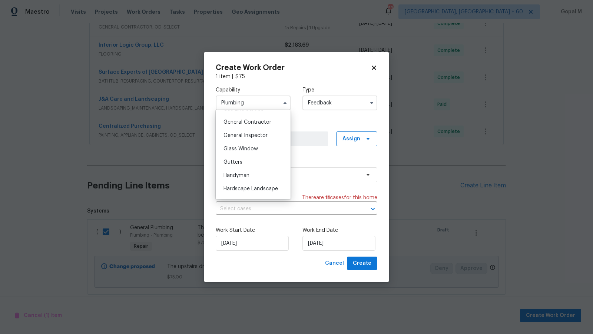
scroll to position [331, 0]
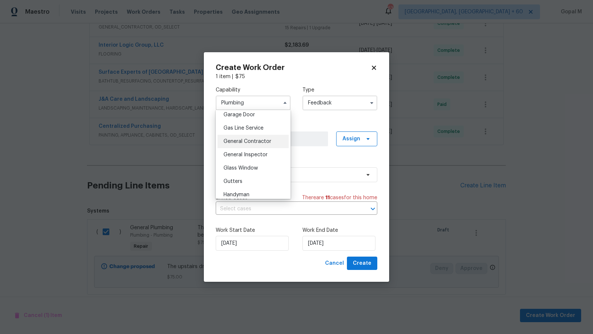
click at [256, 140] on span "General Contractor" at bounding box center [247, 141] width 48 height 5
type input "General Contractor"
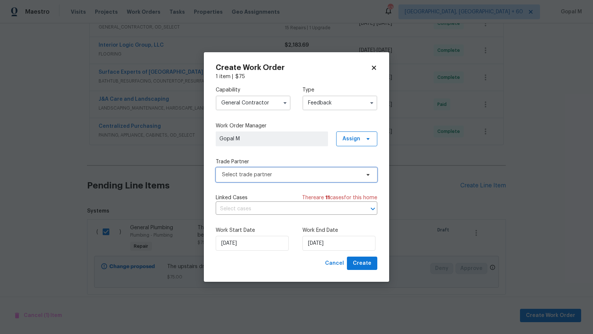
click at [322, 176] on span "Select trade partner" at bounding box center [291, 174] width 138 height 7
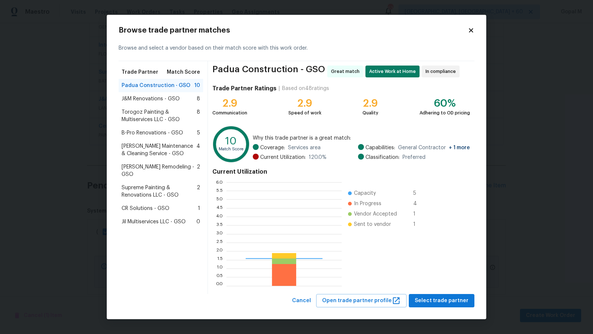
scroll to position [104, 115]
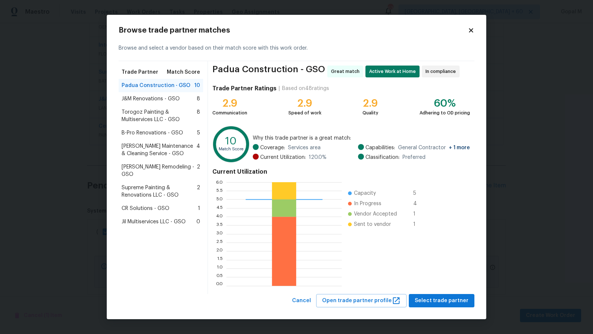
click at [170, 102] on span "J&M Renovations - GSO" at bounding box center [151, 98] width 58 height 7
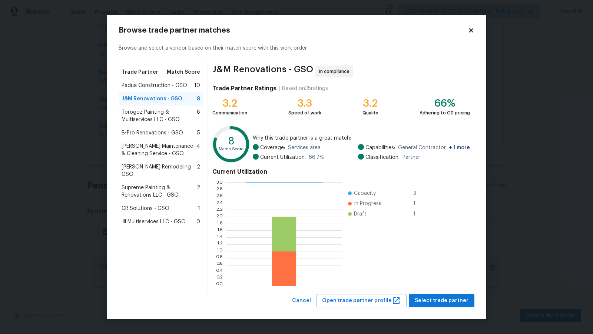
click at [171, 84] on span "Padua Construction - GSO" at bounding box center [155, 85] width 66 height 7
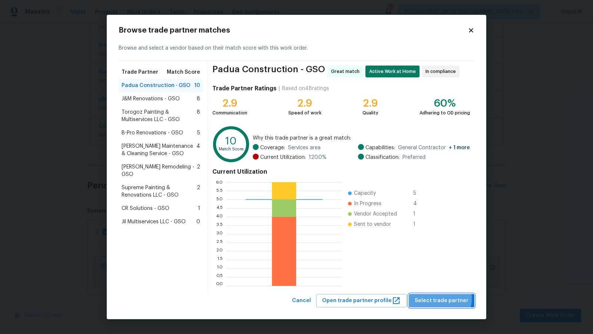
click at [438, 298] on span "Select trade partner" at bounding box center [442, 300] width 54 height 9
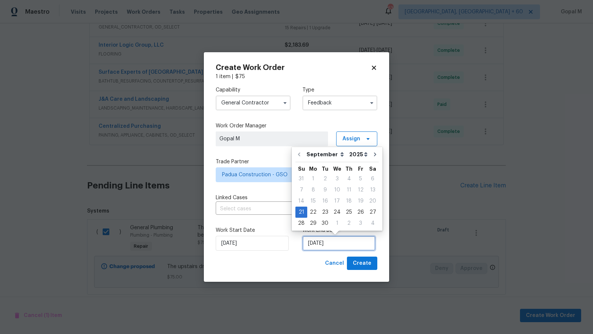
click at [351, 247] on input "21/09/2025" at bounding box center [338, 243] width 73 height 15
click at [337, 215] on div "24" at bounding box center [337, 212] width 12 height 10
type input "24/09/2025"
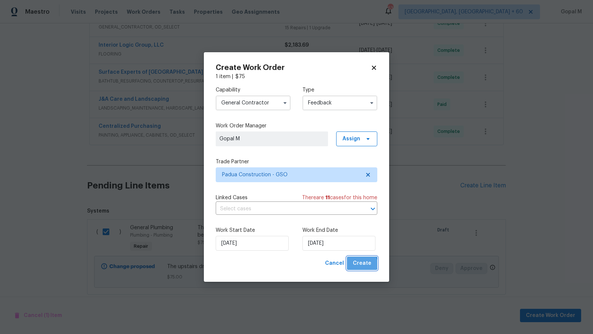
click at [362, 265] on span "Create" at bounding box center [362, 263] width 19 height 9
checkbox input "false"
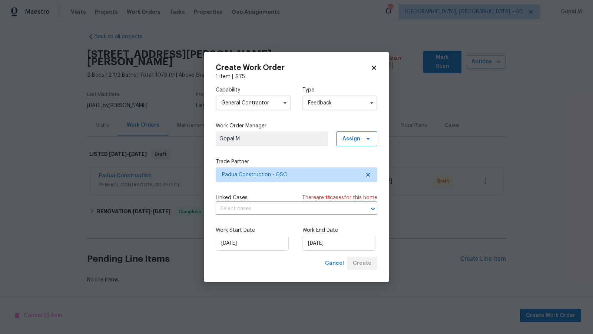
scroll to position [0, 0]
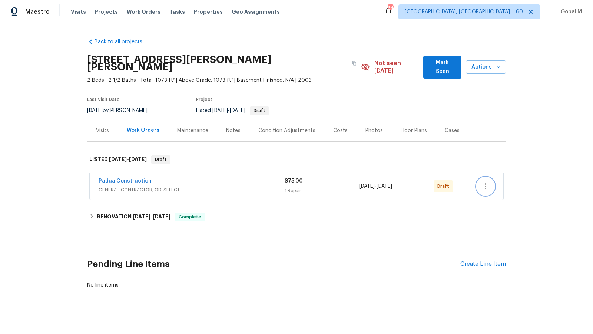
click at [480, 179] on button "button" at bounding box center [486, 186] width 18 height 18
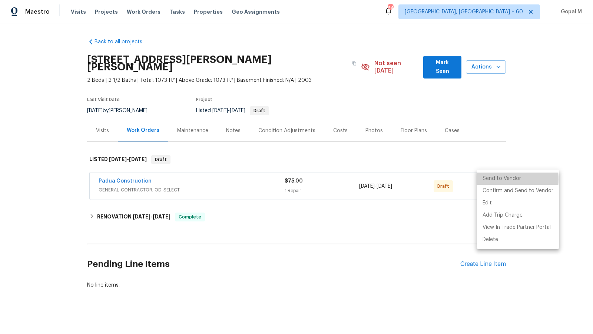
click at [480, 179] on li "Send to Vendor" at bounding box center [518, 179] width 83 height 12
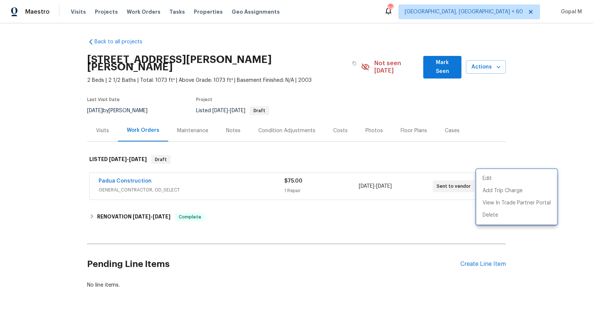
click at [342, 180] on div at bounding box center [296, 167] width 593 height 334
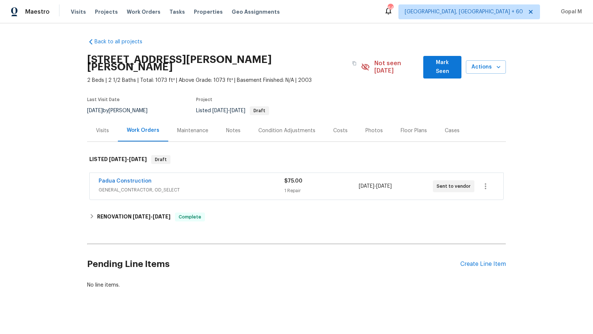
click at [342, 187] on div "1 Repair" at bounding box center [321, 190] width 74 height 7
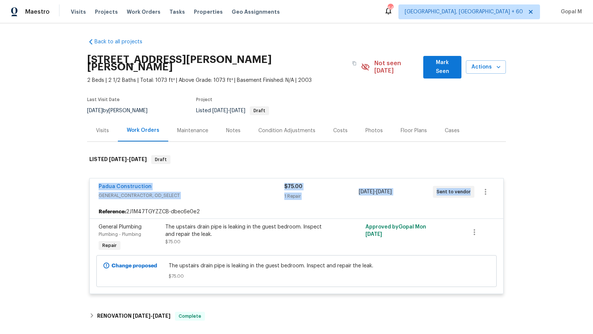
drag, startPoint x: 95, startPoint y: 181, endPoint x: 459, endPoint y: 191, distance: 364.4
click at [459, 191] on div "Padua Construction GENERAL_CONTRACTOR, OD_SELECT $75.00 1 Repair [DATE] - [DATE…" at bounding box center [297, 192] width 414 height 27
copy div "Padua Construction GENERAL_CONTRACTOR, OD_SELECT $75.00 1 Repair [DATE] - [DATE…"
